Goal: Information Seeking & Learning: Learn about a topic

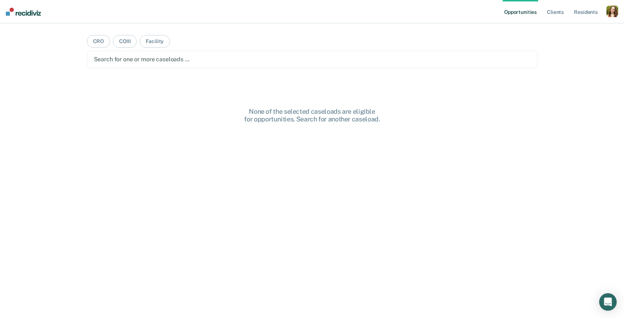
click at [619, 10] on nav "Opportunities Client s Resident s Profile How it works Log Out" at bounding box center [312, 11] width 624 height 23
click at [612, 12] on div "button" at bounding box center [612, 11] width 12 height 12
click at [563, 29] on link "Profile" at bounding box center [582, 30] width 59 height 6
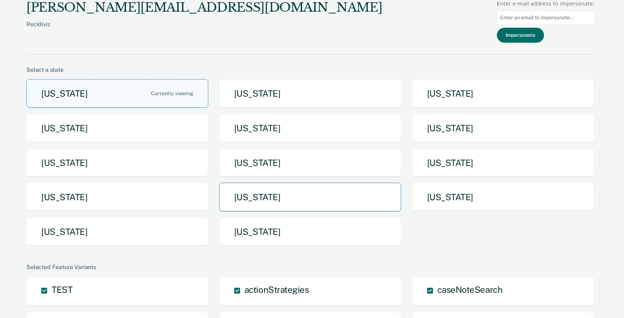
click at [314, 203] on button "[US_STATE]" at bounding box center [310, 197] width 182 height 29
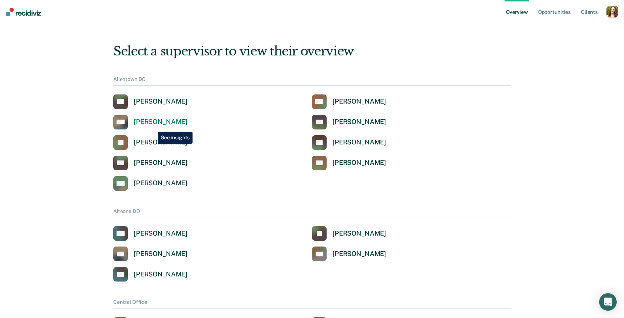
click at [152, 126] on link "DW [PERSON_NAME]" at bounding box center [150, 122] width 74 height 15
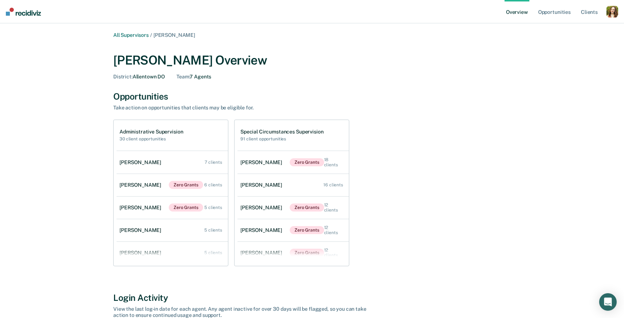
click at [614, 11] on div "button" at bounding box center [612, 12] width 12 height 12
click at [564, 32] on link "Profile" at bounding box center [582, 29] width 59 height 6
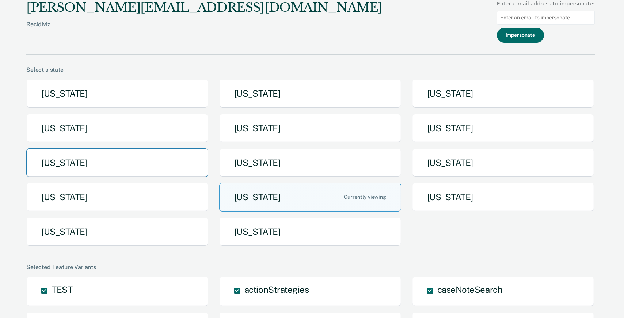
click at [141, 160] on button "[US_STATE]" at bounding box center [117, 163] width 182 height 29
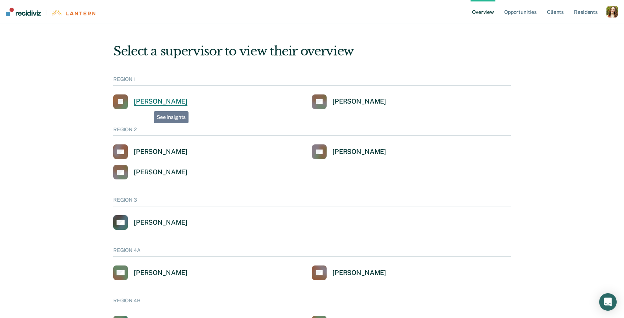
click at [147, 102] on div "[PERSON_NAME]" at bounding box center [161, 101] width 54 height 8
